Goal: Communication & Community: Answer question/provide support

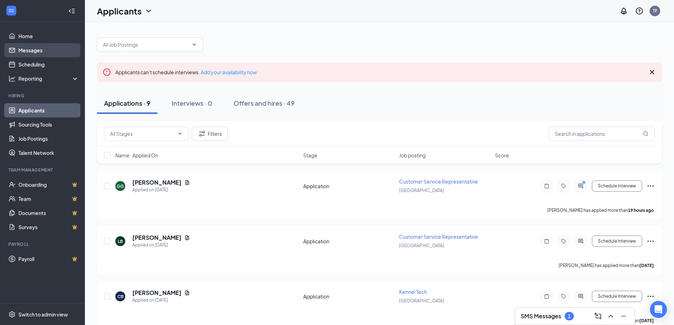
click at [34, 48] on link "Messages" at bounding box center [48, 50] width 61 height 14
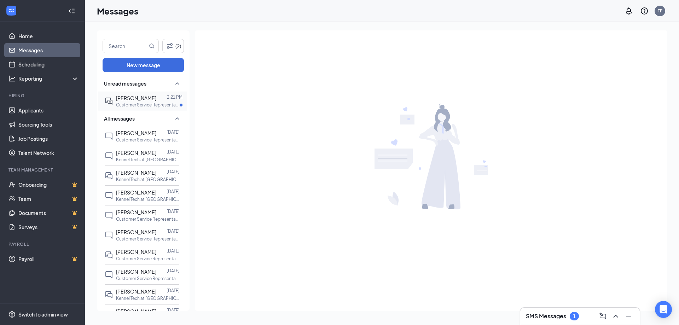
click at [156, 96] on div at bounding box center [161, 98] width 11 height 8
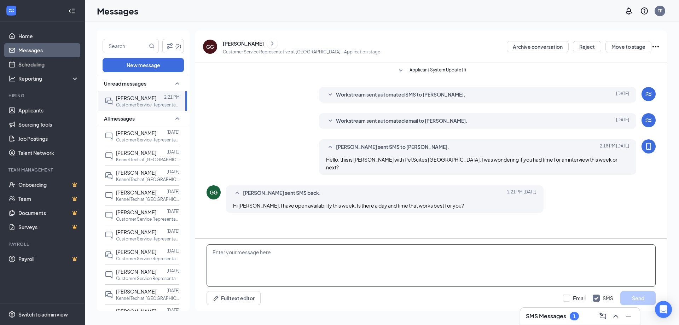
click at [305, 259] on textarea at bounding box center [431, 265] width 449 height 42
click at [354, 256] on textarea "How is [DATE] at 1pm" at bounding box center [431, 265] width 449 height 42
type textarea "How is [DATE] at 1pm?"
click at [640, 299] on button "Send" at bounding box center [638, 298] width 35 height 14
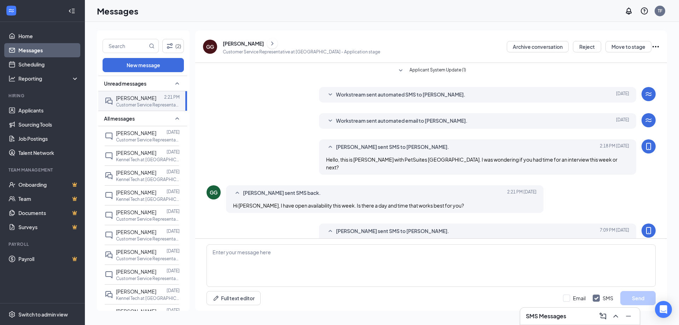
scroll to position [12, 0]
